Goal: Transaction & Acquisition: Purchase product/service

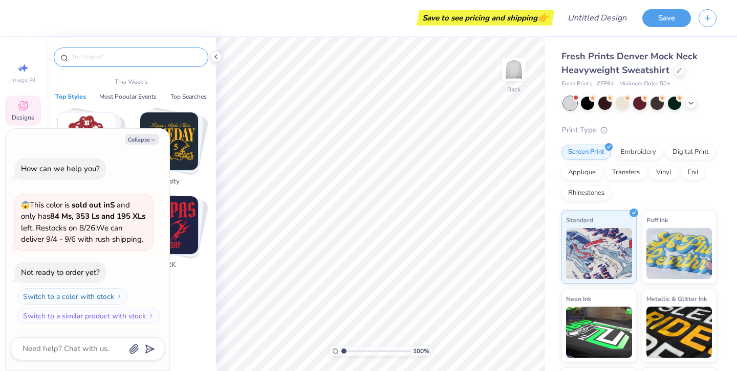
type textarea "x"
click at [165, 62] on input "text" at bounding box center [136, 57] width 131 height 10
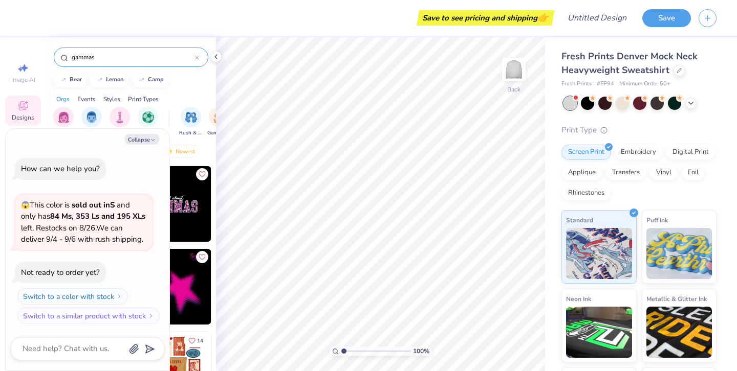
type input "gammas"
click at [140, 140] on button "Collapse" at bounding box center [142, 139] width 34 height 11
type textarea "x"
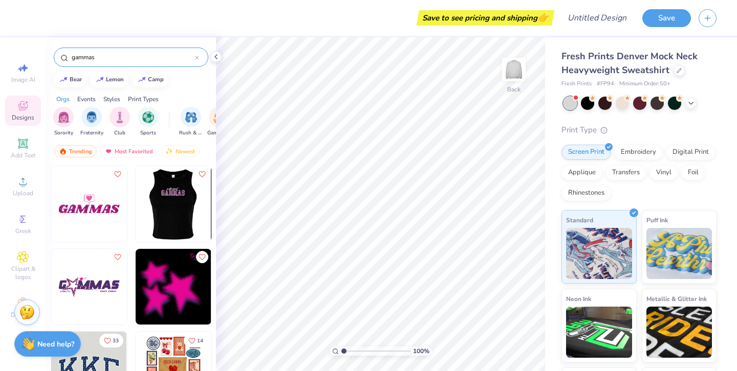
click at [189, 213] on img at bounding box center [173, 204] width 76 height 76
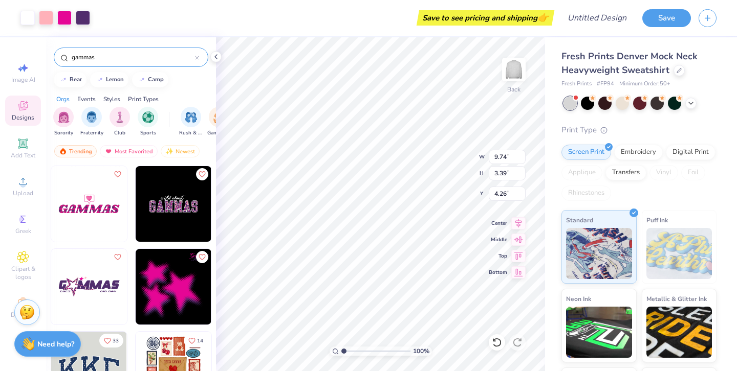
type input "4.26"
click at [441, 149] on div "100 % Back W 9.74 9.74 " H 3.39 3.39 " Y 4.26 4.26 " Center Middle Top Bottom" at bounding box center [380, 204] width 329 height 334
type input "11.84"
type input "4.12"
type input "3.53"
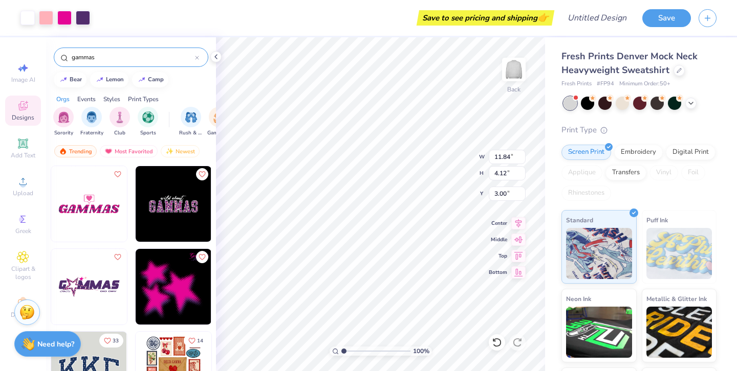
type input "3.00"
click at [627, 152] on div "Embroidery" at bounding box center [638, 150] width 49 height 15
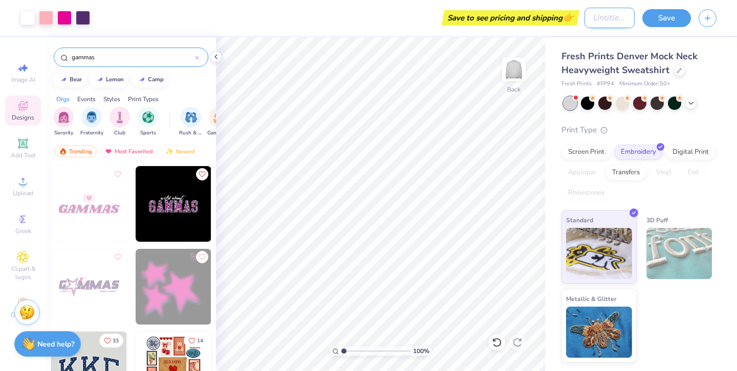
click at [585, 20] on input "Design Title" at bounding box center [609, 18] width 50 height 20
type input "test"
click at [683, 15] on button "Save" at bounding box center [666, 17] width 49 height 18
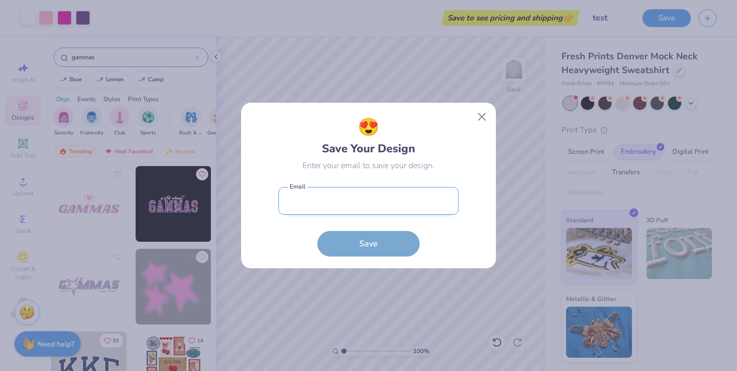
click at [340, 198] on input "email" at bounding box center [368, 201] width 180 height 28
type input "[EMAIL_ADDRESS][DOMAIN_NAME]"
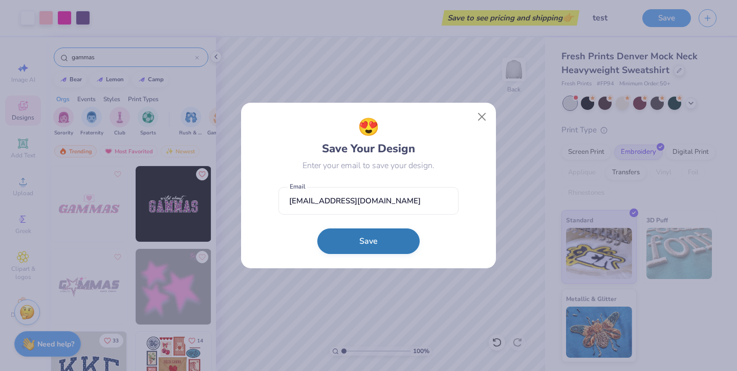
click at [353, 242] on button "Save" at bounding box center [368, 242] width 102 height 26
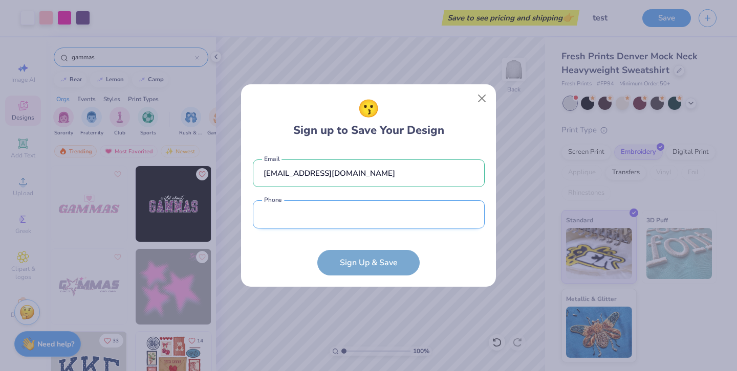
click at [359, 222] on input "tel" at bounding box center [369, 214] width 232 height 28
type input "[PHONE_NUMBER]"
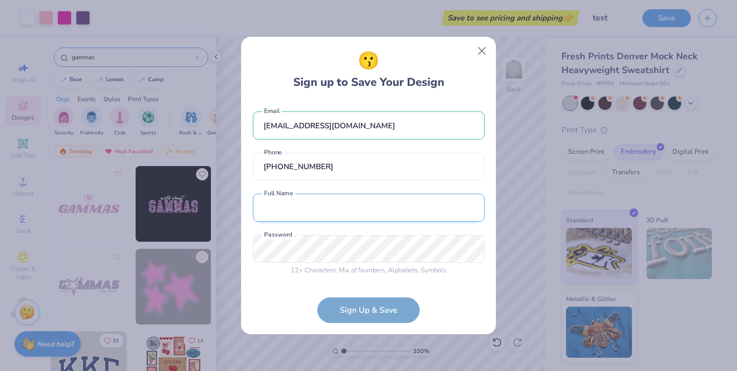
click at [368, 211] on input "text" at bounding box center [369, 208] width 232 height 28
type input "[PERSON_NAME]"
click at [365, 274] on div "12 + Characters , Mix of Numbers , Alphabets , Symbols Password is a required f…" at bounding box center [369, 255] width 232 height 41
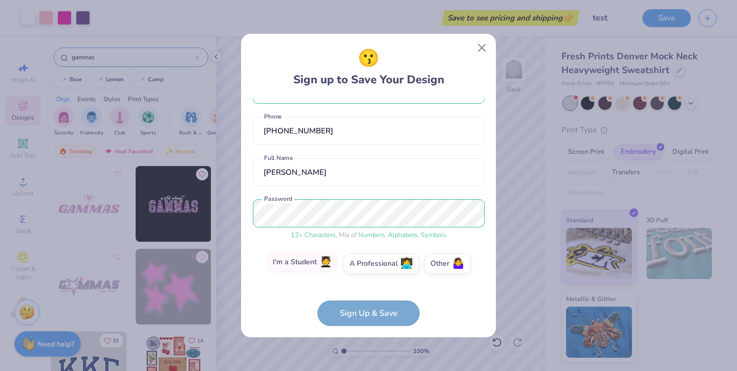
click at [316, 263] on label "I'm a Student 🧑‍🎓" at bounding box center [302, 262] width 72 height 20
click at [365, 296] on input "I'm a Student 🧑‍🎓" at bounding box center [368, 299] width 7 height 7
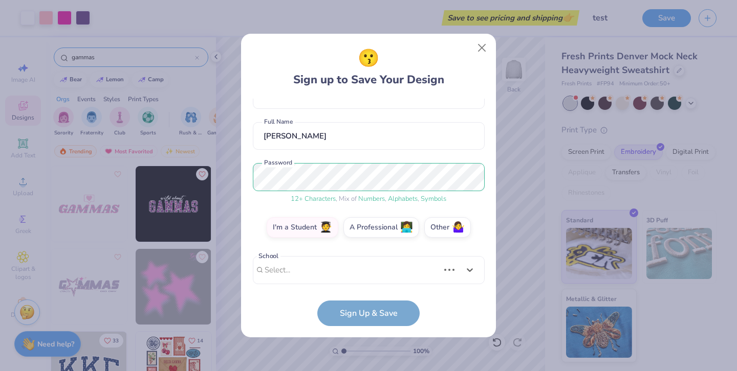
click at [360, 282] on div "[EMAIL_ADDRESS][DOMAIN_NAME] Email [PHONE_NUMBER] Phone [PERSON_NAME] Full Name…" at bounding box center [369, 192] width 232 height 186
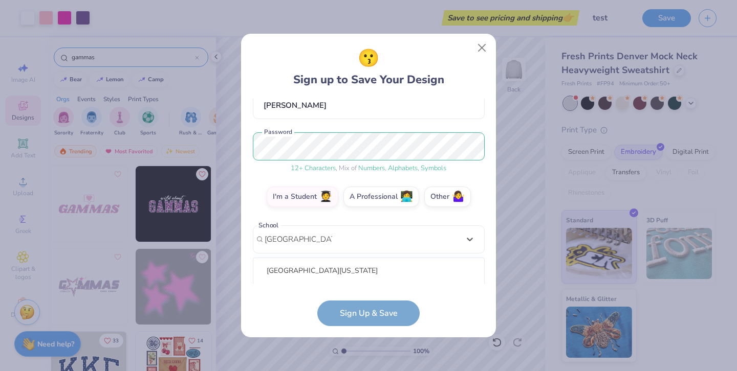
scroll to position [228, 0]
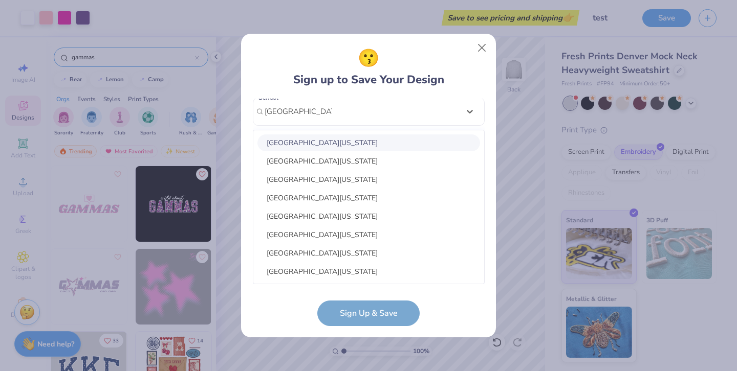
click at [415, 148] on div "[GEOGRAPHIC_DATA][US_STATE]" at bounding box center [368, 143] width 222 height 17
type input "[GEOGRAPHIC_DATA]"
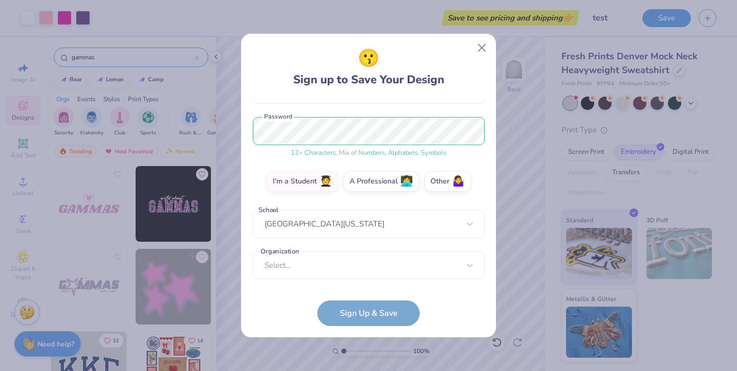
scroll to position [115, 0]
click at [353, 266] on div "option focused, 8 of 15. 15 results available. Use Up and Down to choose option…" at bounding box center [369, 345] width 232 height 187
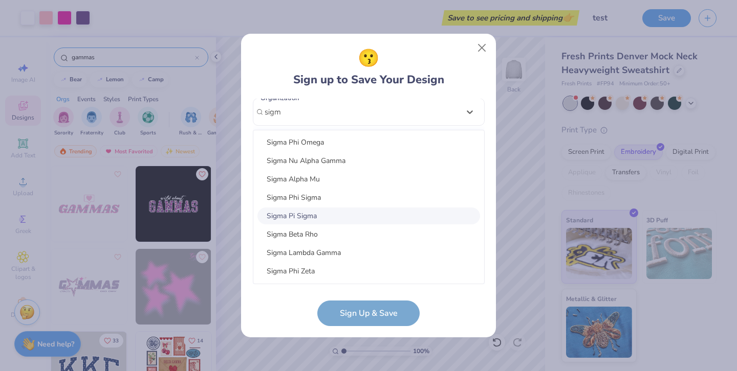
scroll to position [976, 0]
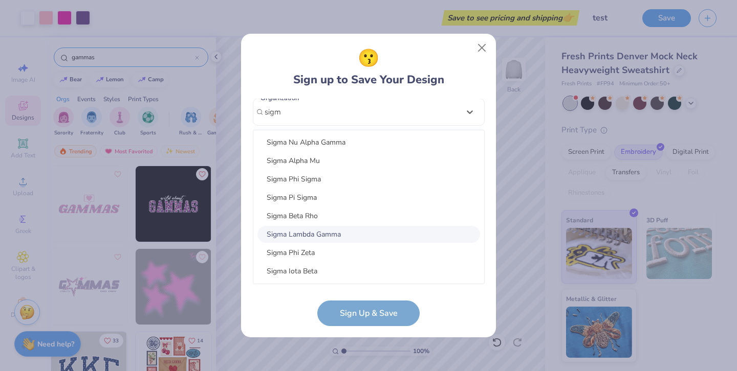
click at [376, 236] on div "Sigma Lambda Gamma" at bounding box center [368, 234] width 222 height 17
type input "sigm"
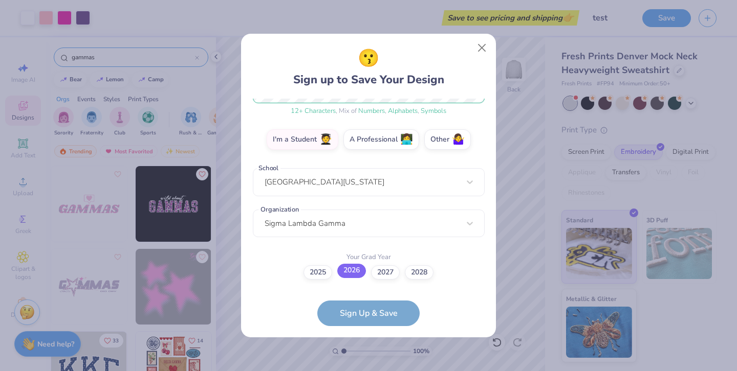
click at [347, 273] on label "2026" at bounding box center [351, 271] width 29 height 14
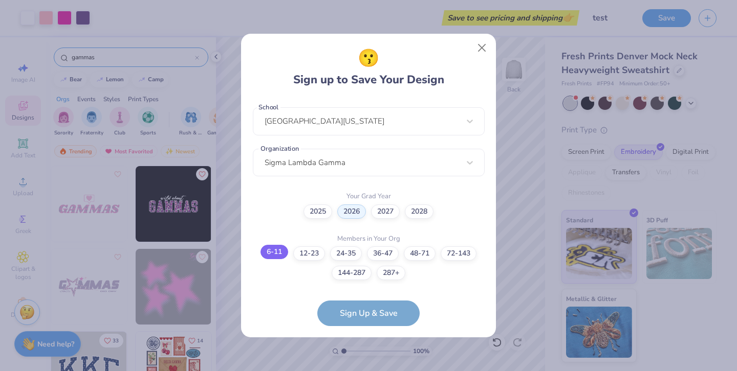
click at [277, 256] on label "6-11" at bounding box center [274, 252] width 28 height 14
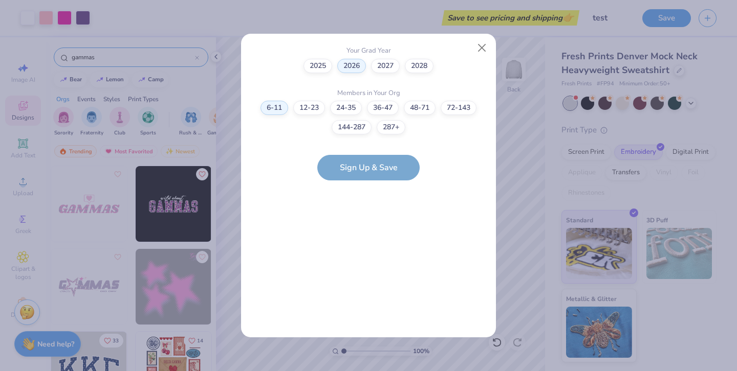
scroll to position [0, 0]
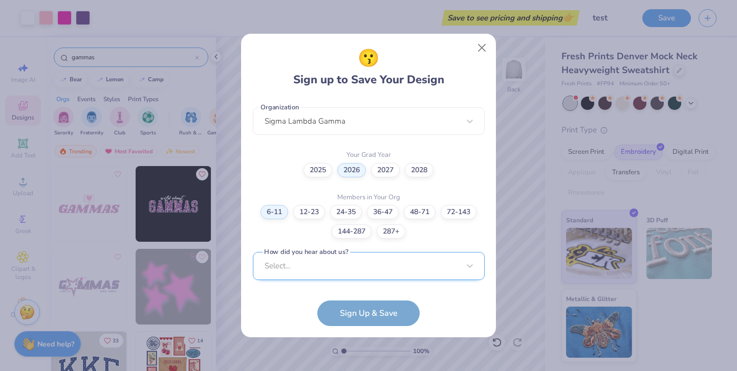
click at [354, 274] on div "Select..." at bounding box center [369, 266] width 232 height 28
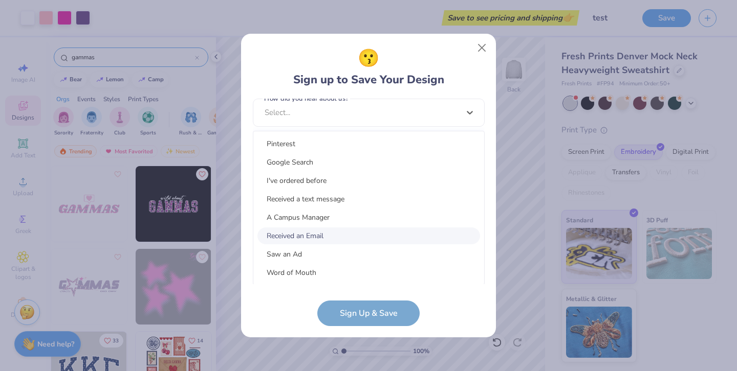
click at [339, 231] on div "Received an Email" at bounding box center [368, 236] width 222 height 17
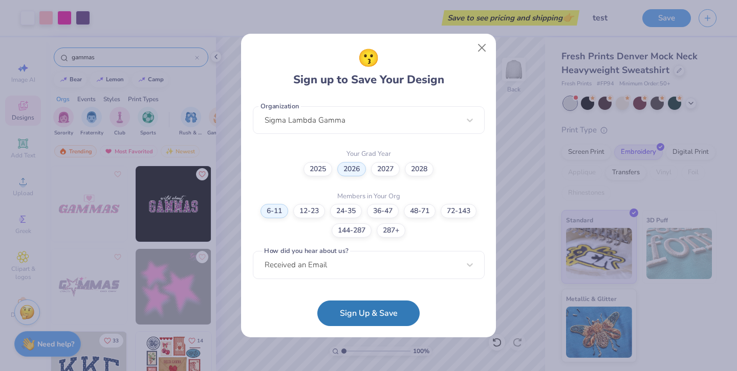
scroll to position [259, 0]
click at [351, 311] on button "Sign Up & Save" at bounding box center [368, 311] width 102 height 26
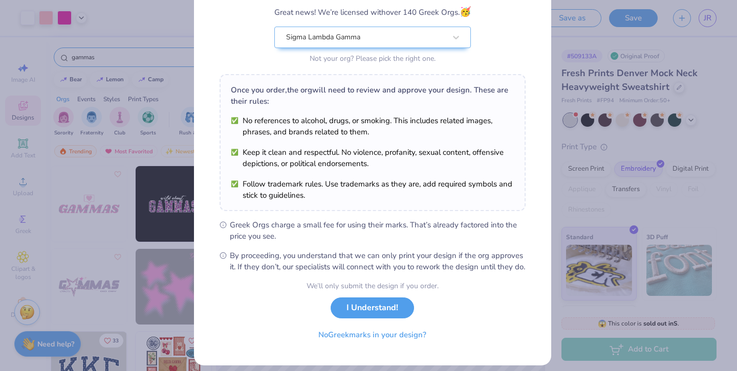
scroll to position [87, 0]
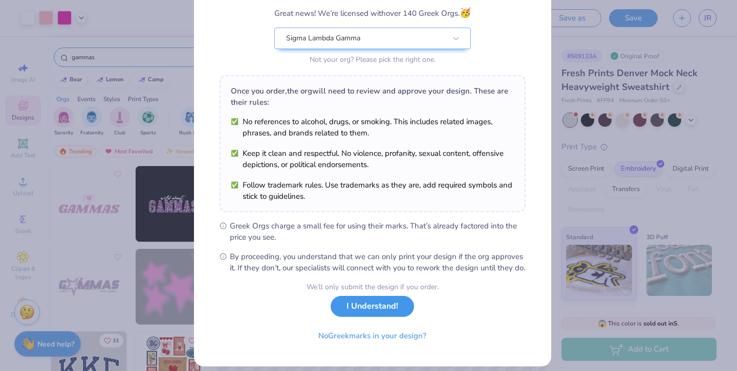
click at [368, 317] on button "I Understand!" at bounding box center [371, 306] width 83 height 21
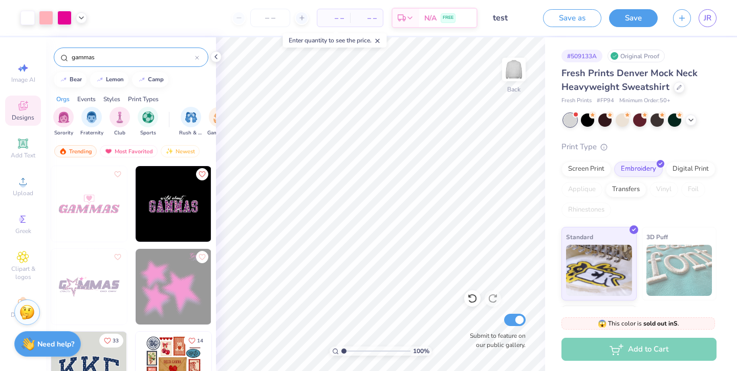
scroll to position [0, 0]
click at [598, 350] on div "Add to Cart" at bounding box center [638, 349] width 155 height 23
click at [277, 19] on input "number" at bounding box center [270, 18] width 40 height 18
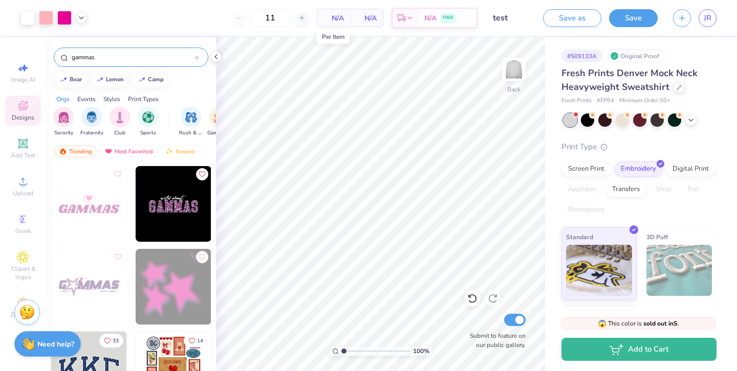
type input "50"
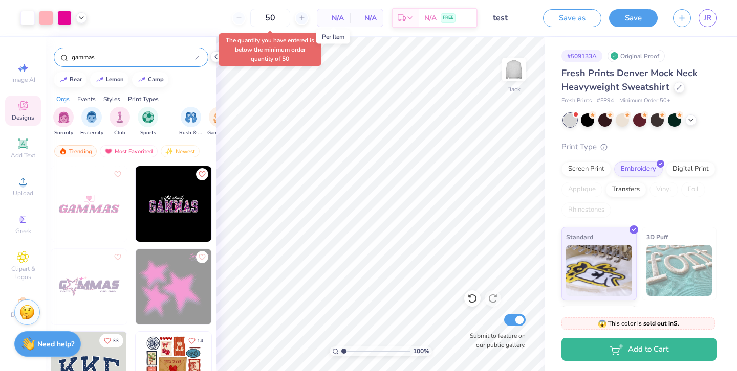
click at [339, 20] on span "N/A" at bounding box center [333, 18] width 20 height 11
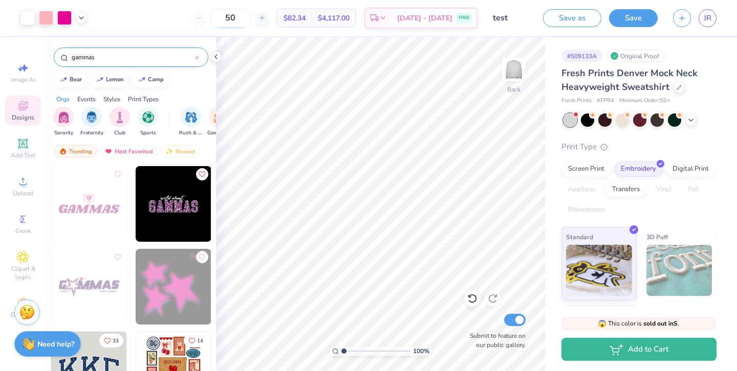
drag, startPoint x: 238, startPoint y: 19, endPoint x: 216, endPoint y: 17, distance: 21.5
click at [216, 17] on input "50" at bounding box center [230, 18] width 40 height 18
click at [198, 19] on div "50" at bounding box center [230, 18] width 77 height 18
click at [301, 18] on span "$82.34" at bounding box center [294, 18] width 22 height 11
